Goal: Navigation & Orientation: Find specific page/section

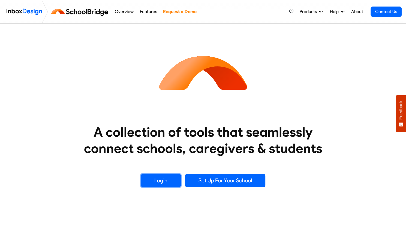
click at [166, 180] on link "Login" at bounding box center [161, 180] width 40 height 13
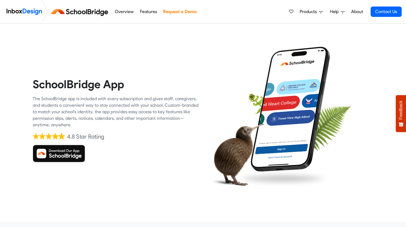
click at [74, 153] on img at bounding box center [59, 153] width 52 height 17
click at [81, 14] on img at bounding box center [80, 11] width 61 height 13
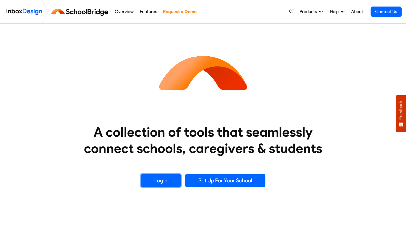
click at [172, 181] on link "Login" at bounding box center [161, 180] width 40 height 13
